Goal: Information Seeking & Learning: Learn about a topic

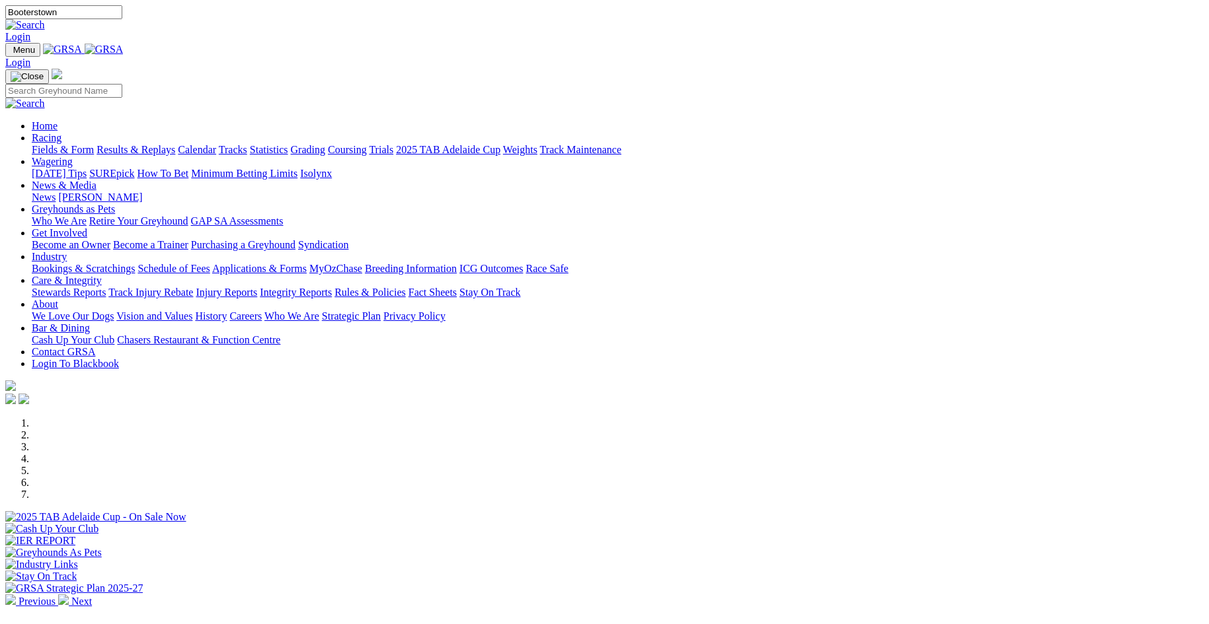
type input "Booterstown"
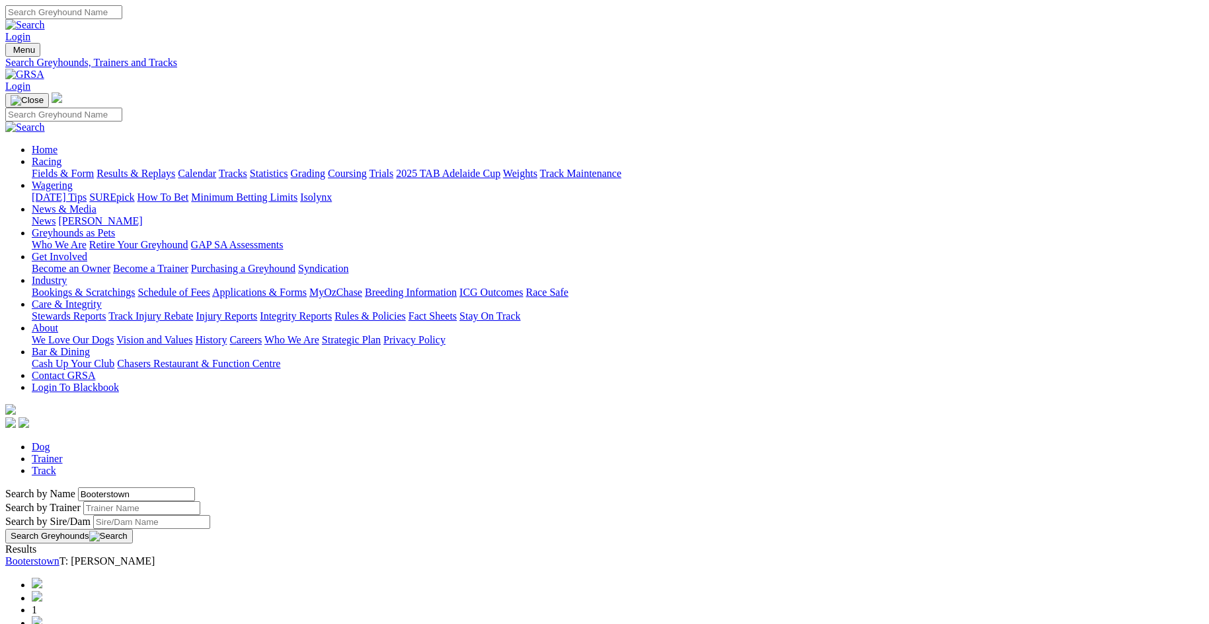
click at [59, 556] on link "Booterstown" at bounding box center [32, 561] width 54 height 11
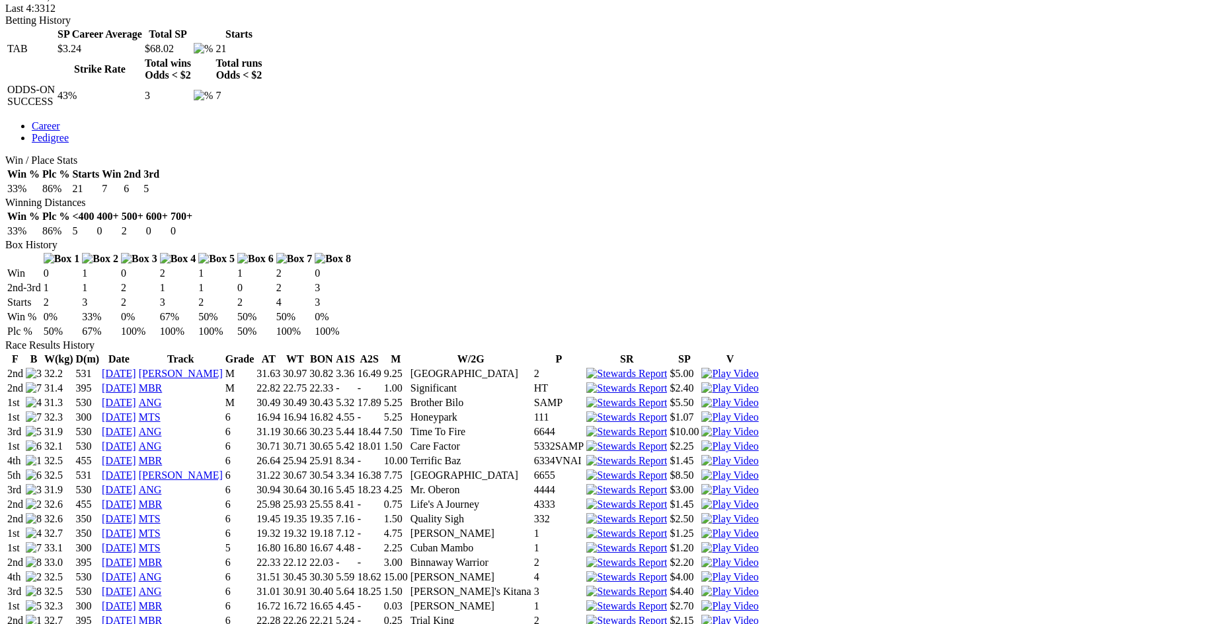
scroll to position [626, 0]
